Goal: Navigation & Orientation: Find specific page/section

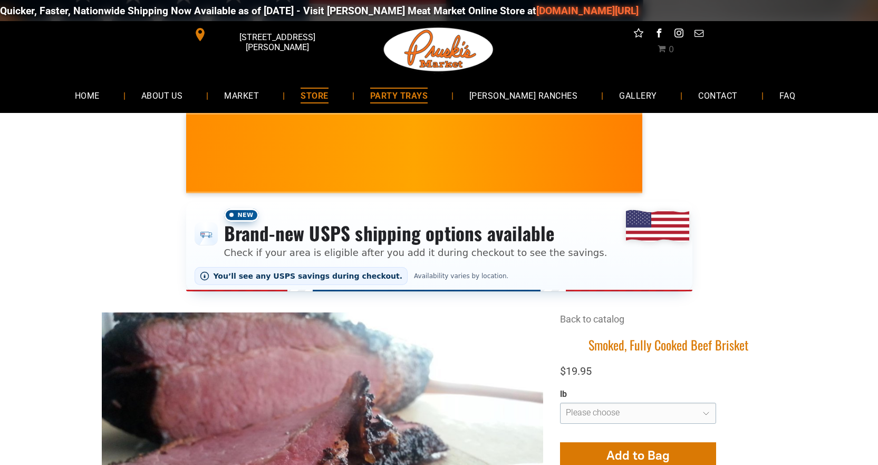
click at [416, 89] on span "PARTY TRAYS" at bounding box center [398, 95] width 57 height 15
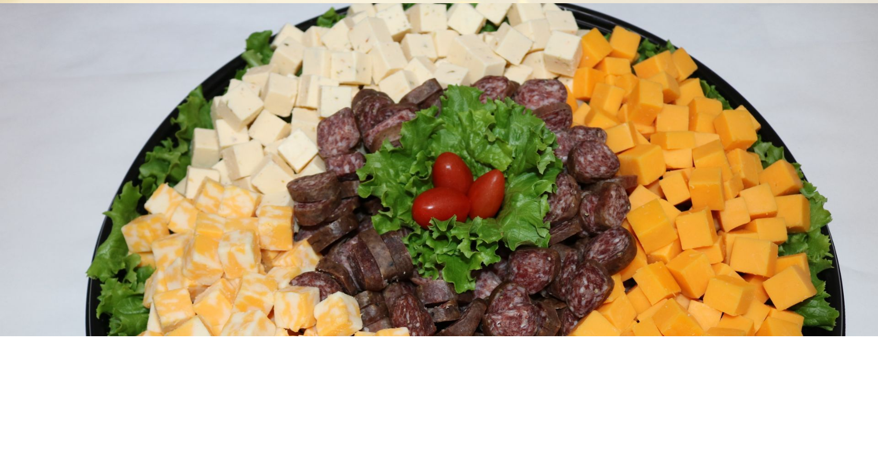
scroll to position [2795, 0]
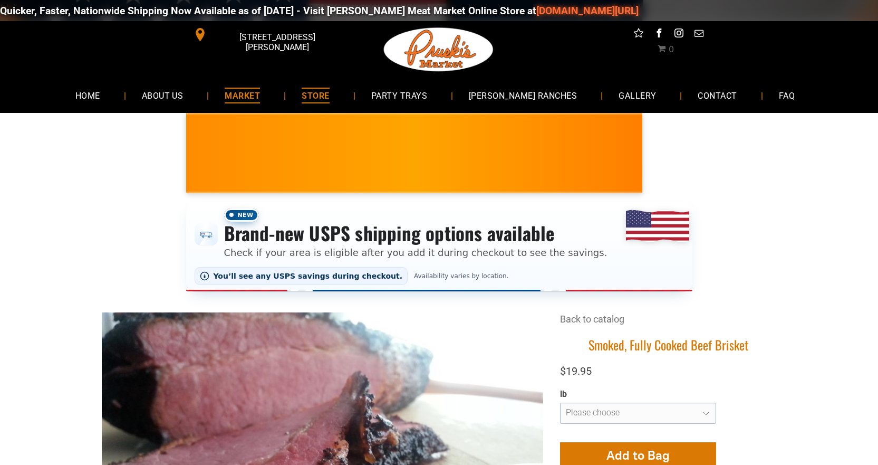
click at [260, 94] on span "MARKET" at bounding box center [242, 95] width 35 height 15
